Goal: Check status: Check status

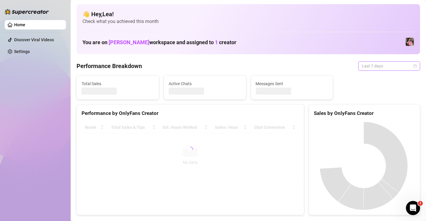
click at [408, 67] on span "Last 7 days" at bounding box center [389, 66] width 55 height 9
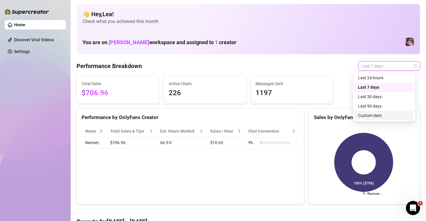
click at [380, 118] on div "Custom date" at bounding box center [384, 115] width 52 height 6
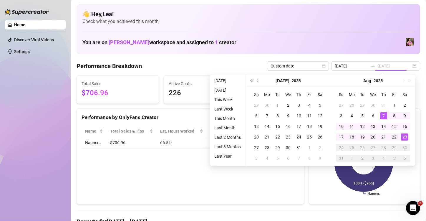
type input "[DATE]"
click at [406, 137] on div "23" at bounding box center [404, 136] width 7 height 7
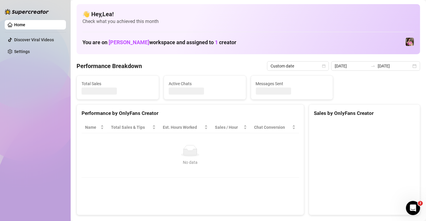
type input "[DATE]"
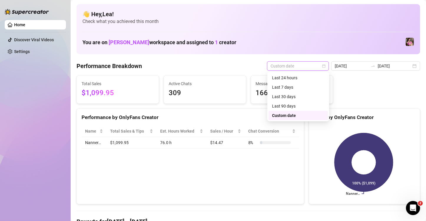
click at [313, 66] on span "Custom date" at bounding box center [298, 66] width 55 height 9
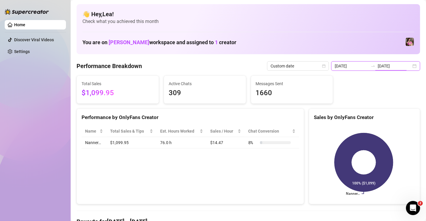
click at [392, 67] on input "[DATE]" at bounding box center [395, 66] width 34 height 6
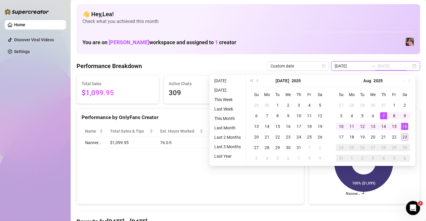
type input "[DATE]"
click at [404, 136] on div "23" at bounding box center [404, 136] width 7 height 7
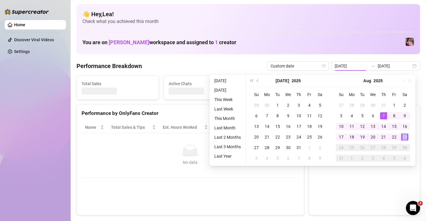
type input "[DATE]"
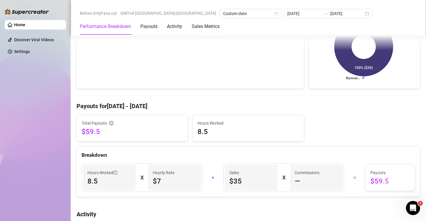
scroll to position [166, 0]
